Goal: Transaction & Acquisition: Purchase product/service

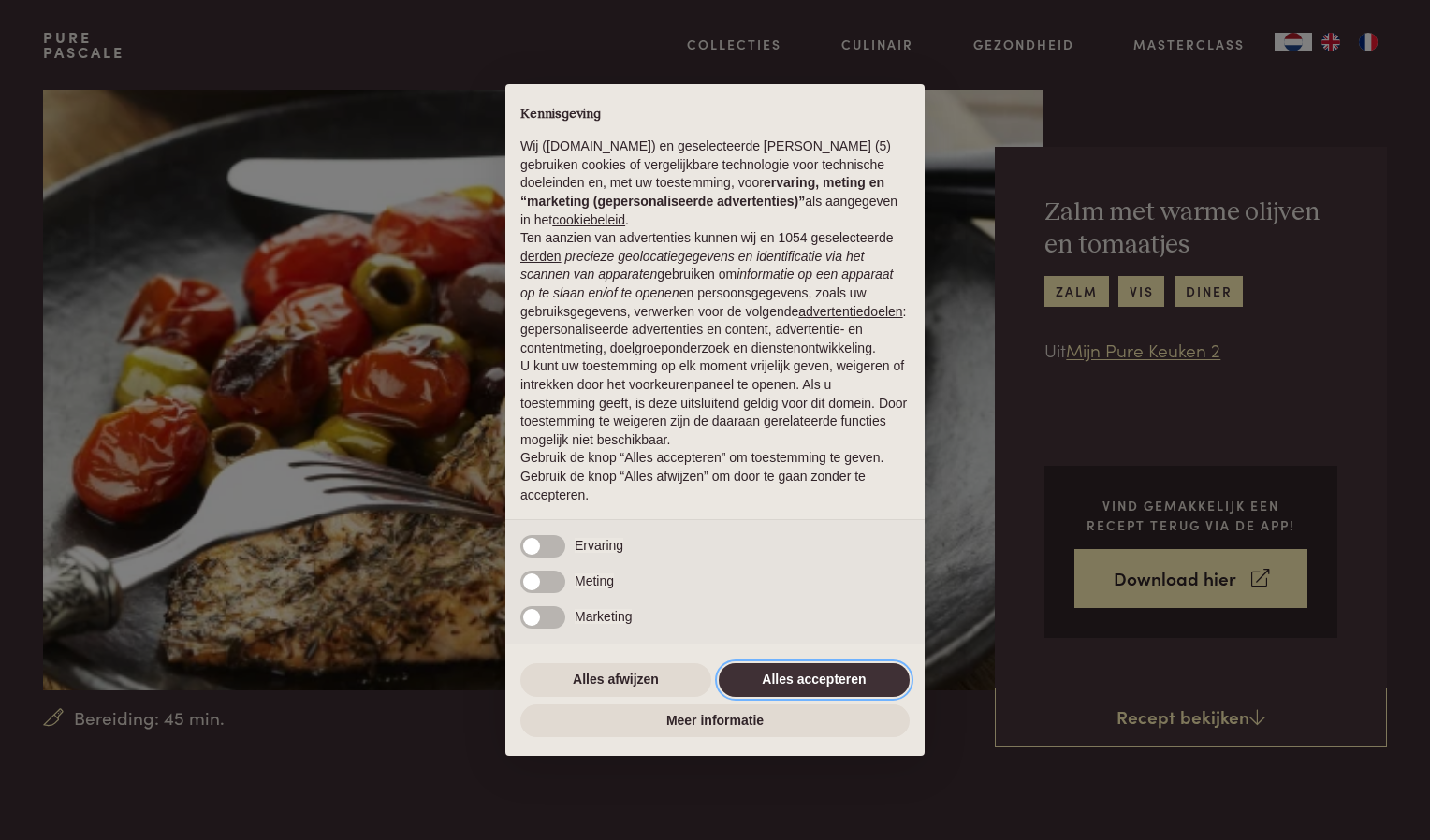
click at [823, 666] on button "Alles accepteren" at bounding box center [814, 680] width 190 height 33
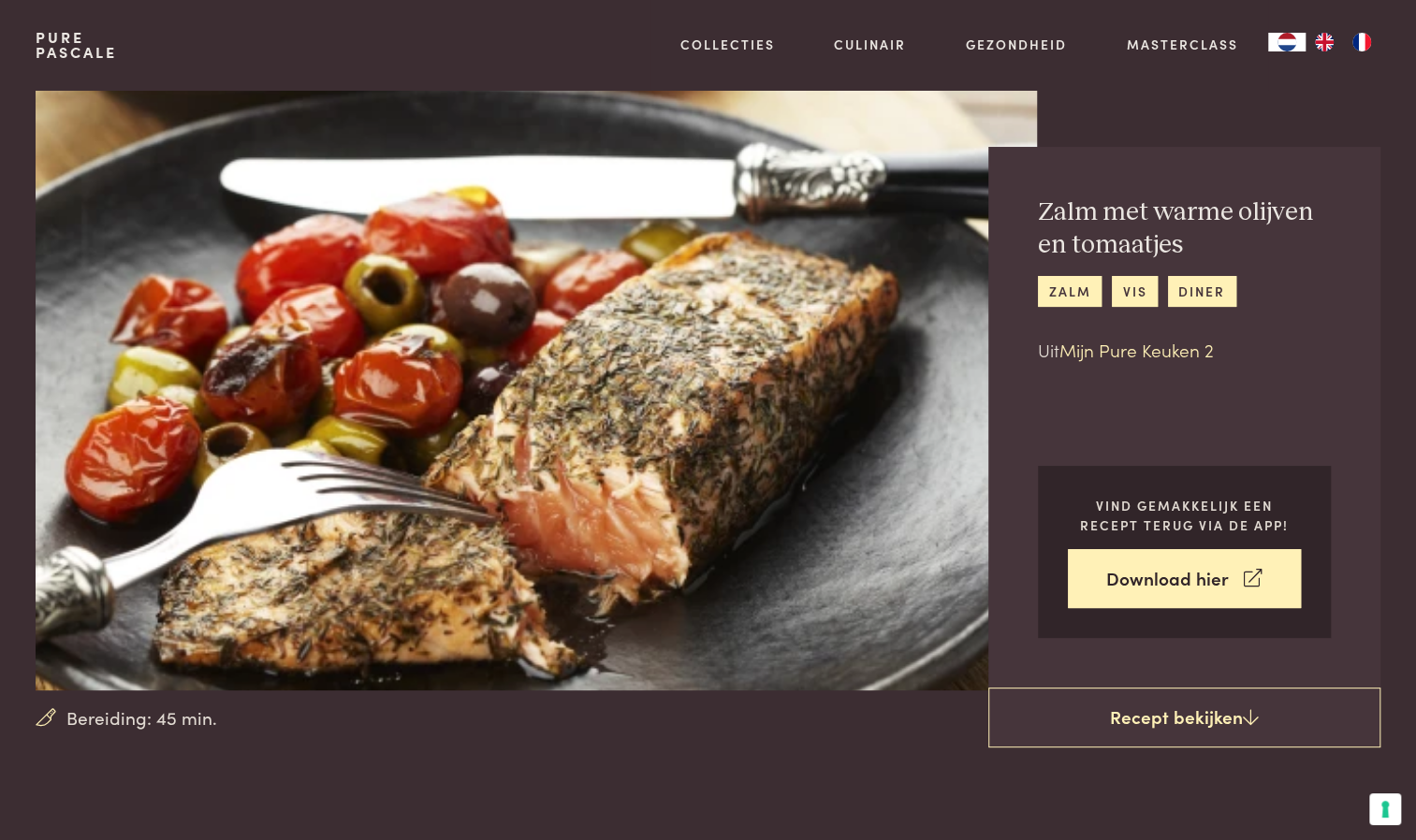
click at [1148, 355] on link "Mijn Pure Keuken 2" at bounding box center [1137, 350] width 154 height 25
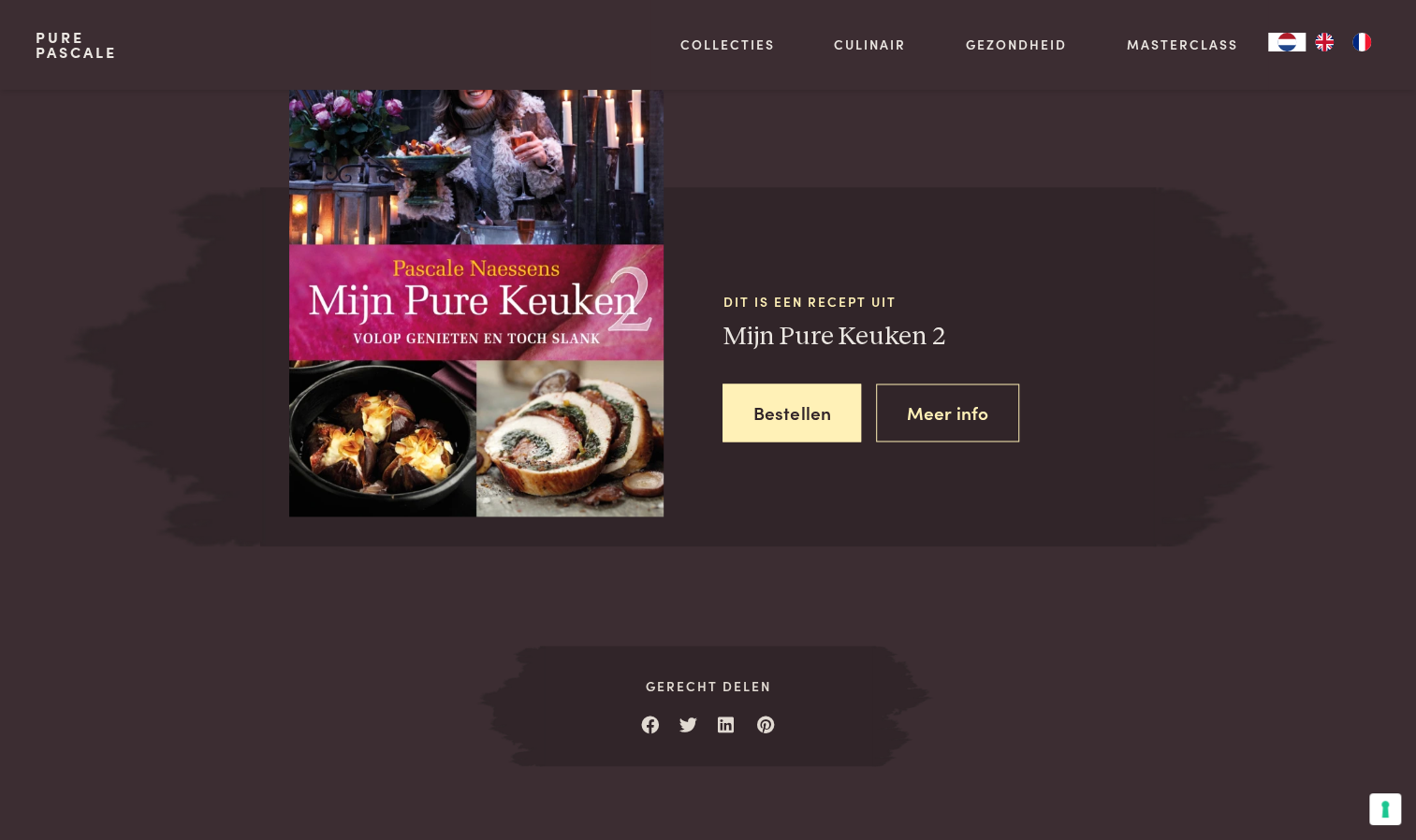
scroll to position [1654, 0]
click at [965, 423] on link "Meer info" at bounding box center [948, 413] width 144 height 59
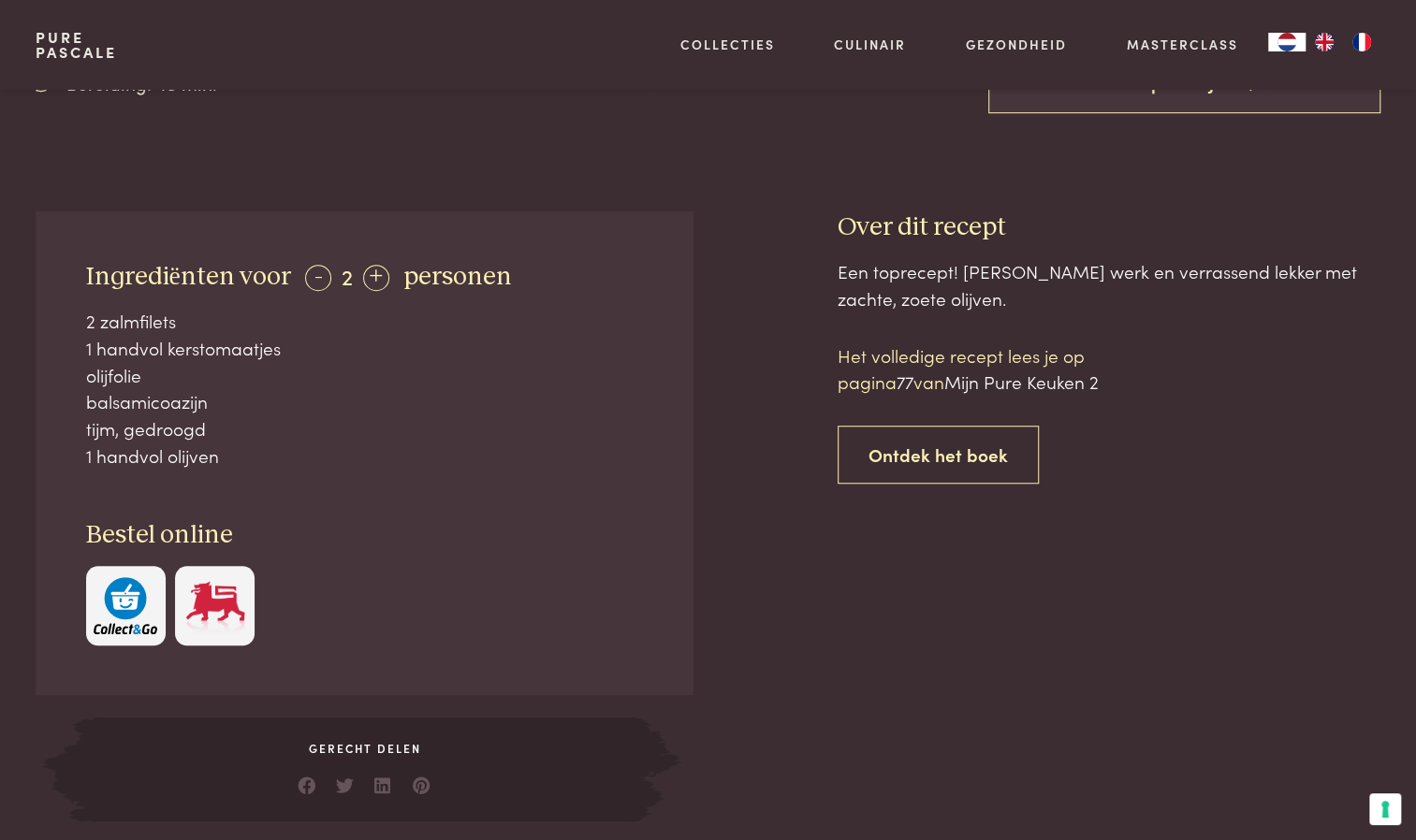
scroll to position [625, 0]
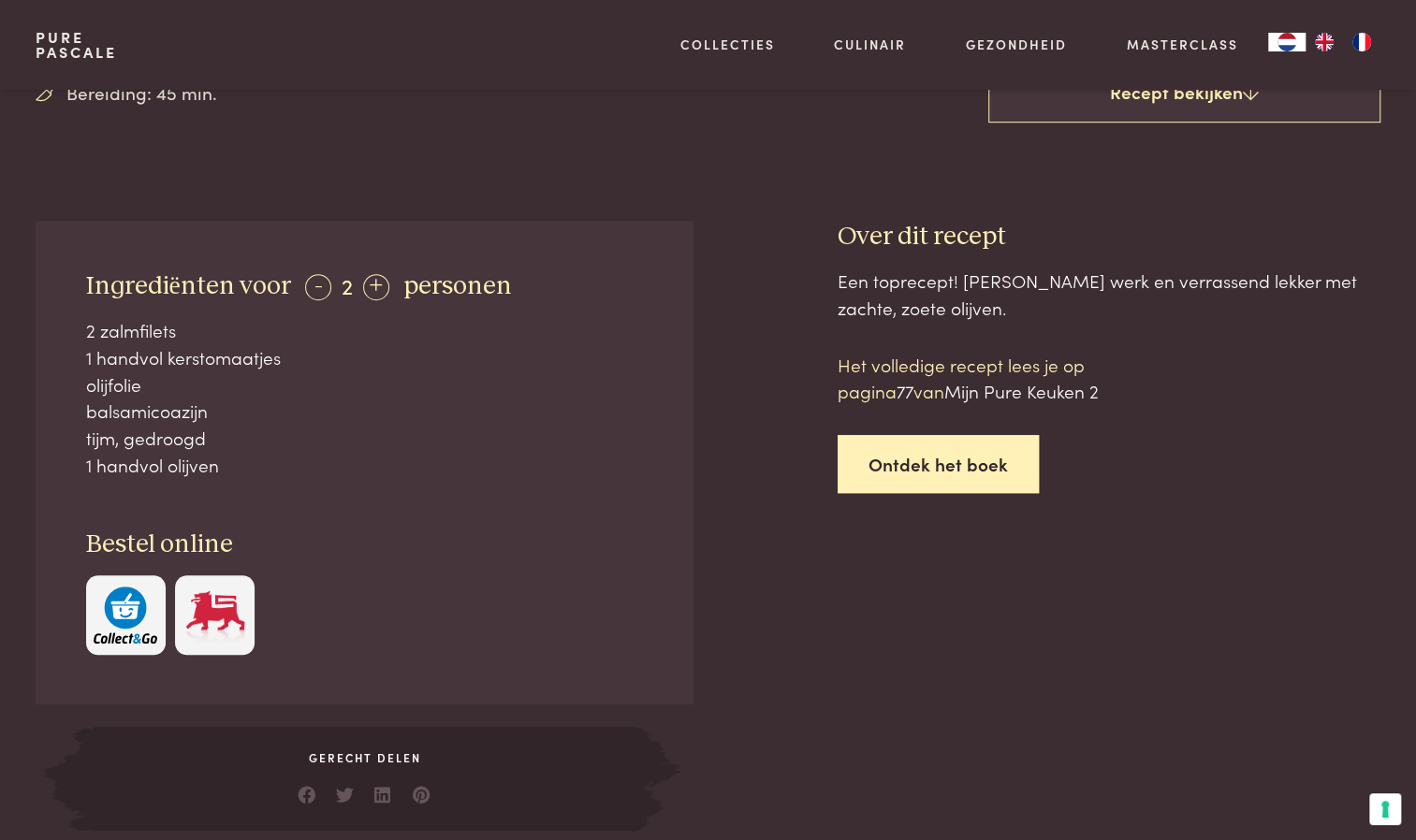
click at [920, 462] on link "Ontdek het boek" at bounding box center [938, 464] width 201 height 59
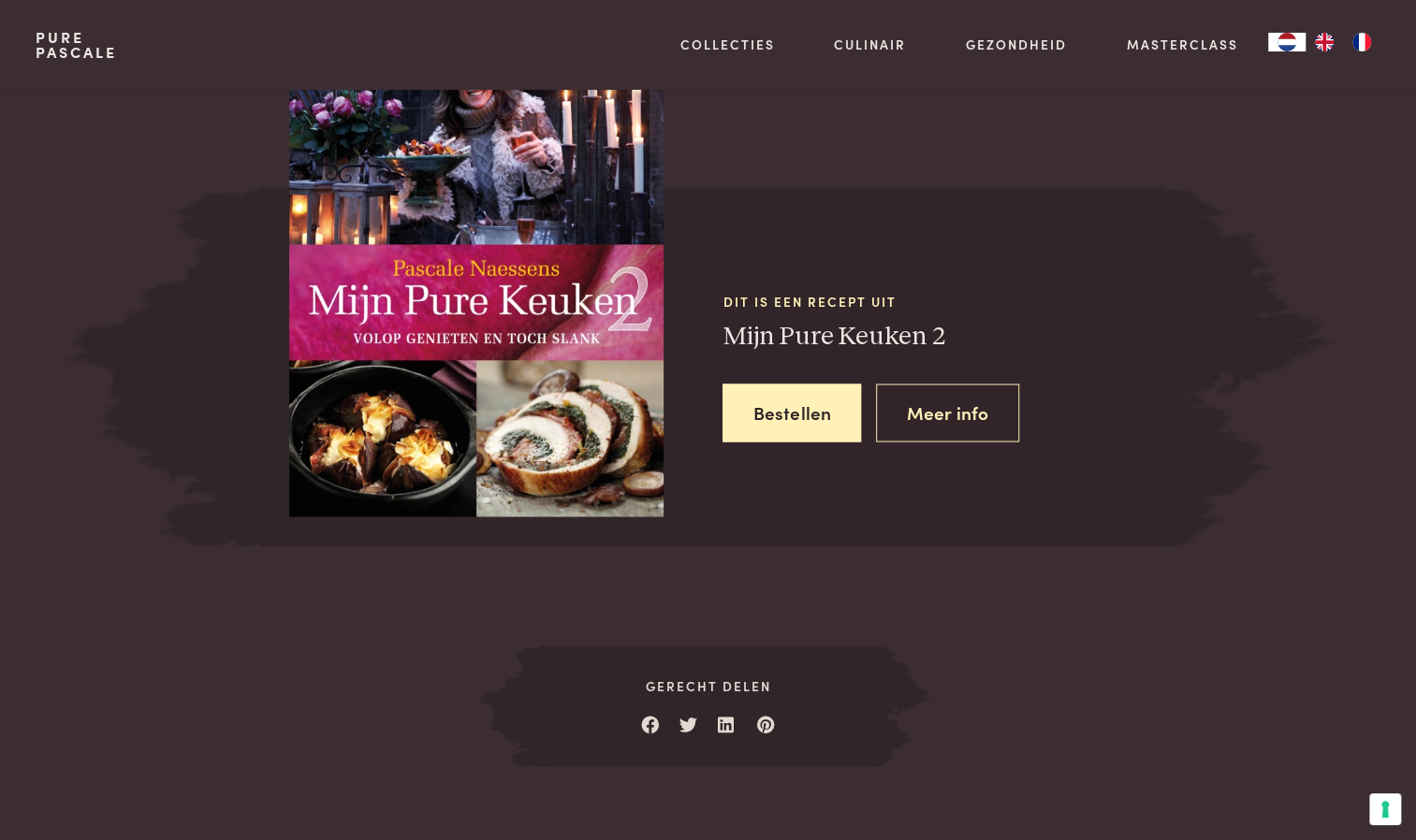
scroll to position [1654, 0]
click at [957, 419] on link "Meer info" at bounding box center [948, 413] width 144 height 59
